Goal: Task Accomplishment & Management: Manage account settings

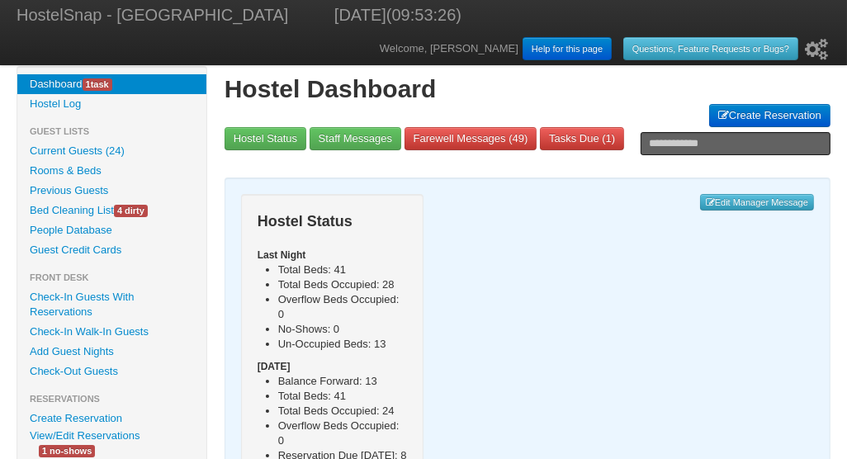
click at [70, 148] on link "Current Guests (24)" at bounding box center [111, 151] width 189 height 20
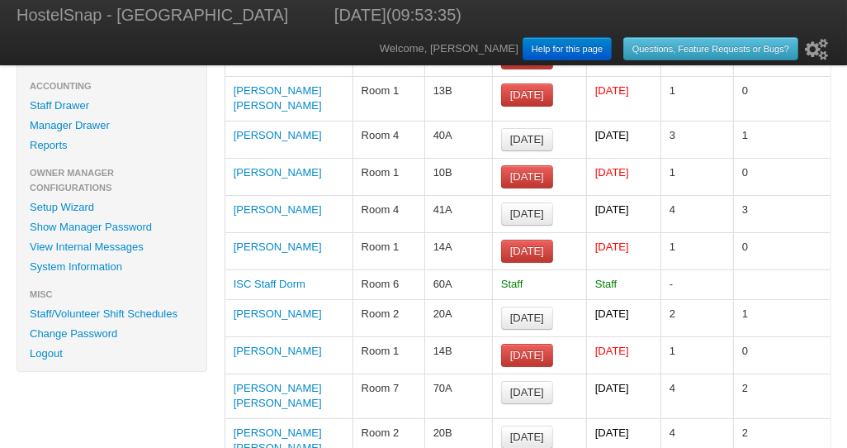
scroll to position [518, 0]
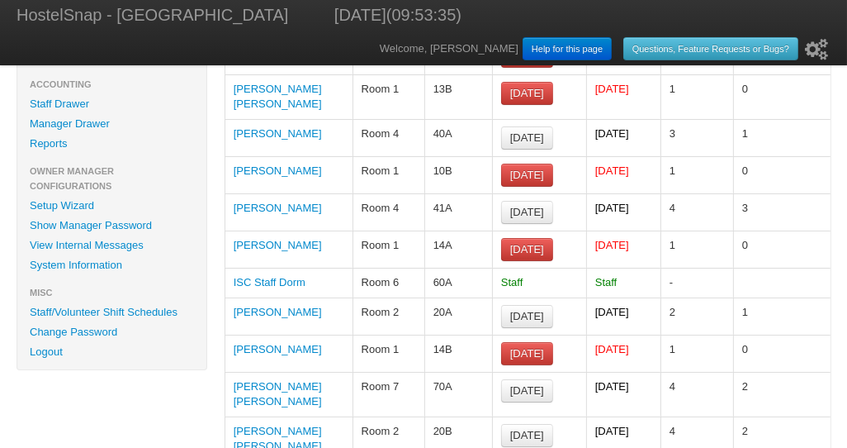
click at [286, 425] on link "Juan Jose Andino Bucheli" at bounding box center [278, 438] width 88 height 27
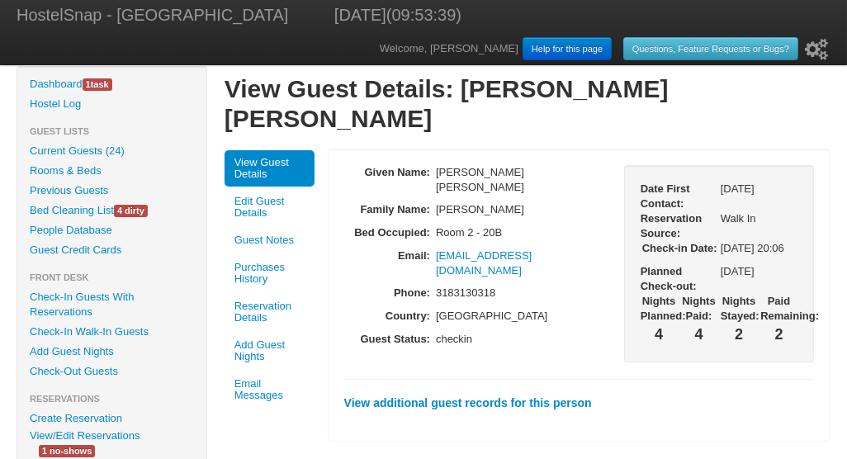
click at [268, 255] on link "Purchases History" at bounding box center [270, 273] width 90 height 36
